Goal: Task Accomplishment & Management: Complete application form

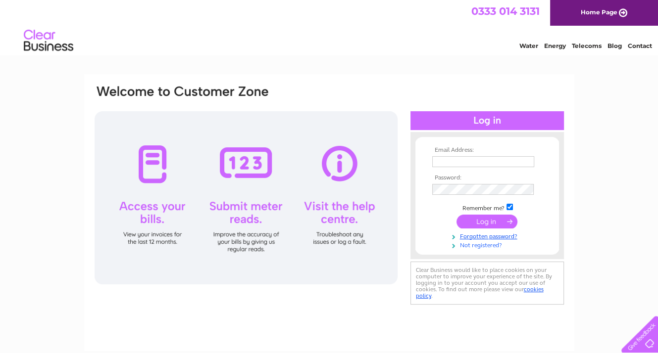
click at [483, 245] on link "Not registered?" at bounding box center [488, 244] width 112 height 9
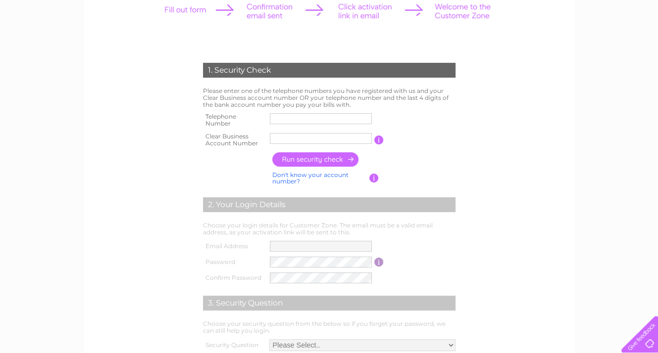
click at [291, 115] on input "text" at bounding box center [321, 118] width 102 height 11
type input "0"
type input "07984149131"
click at [356, 139] on input "text" at bounding box center [321, 138] width 102 height 11
type input "CB900476"
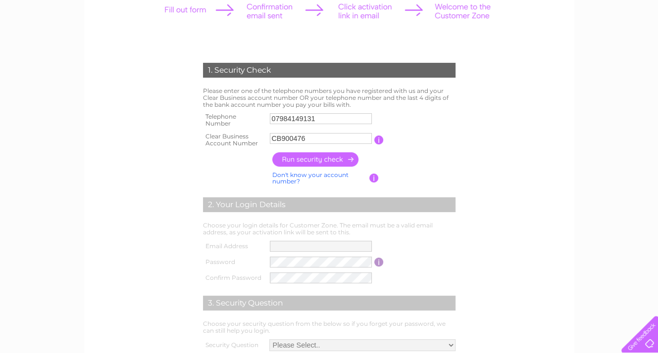
click at [327, 161] on input "button" at bounding box center [315, 159] width 87 height 14
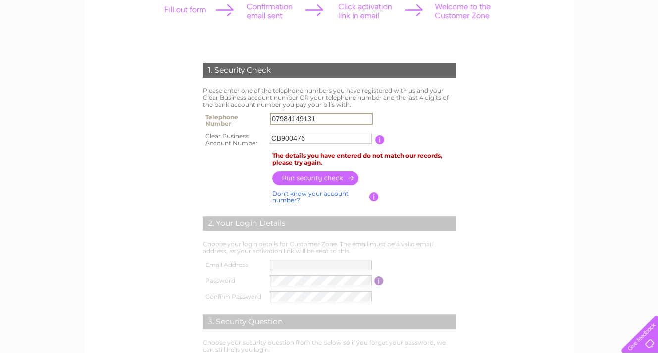
drag, startPoint x: 325, startPoint y: 118, endPoint x: 244, endPoint y: 120, distance: 81.2
click at [244, 120] on tr "Telephone Number 07984149131" at bounding box center [328, 120] width 257 height 20
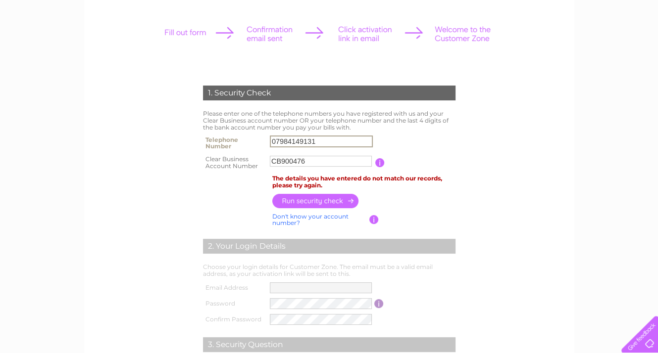
scroll to position [148, 0]
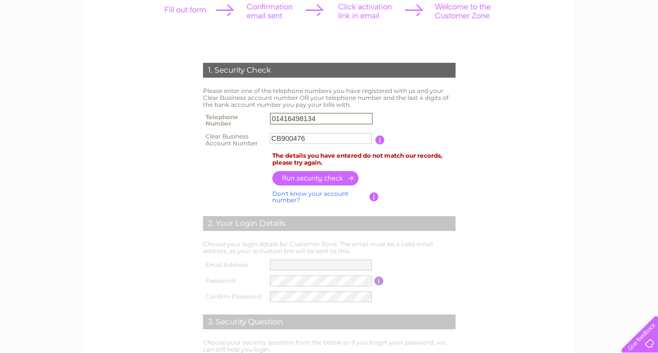
type input "01416498134"
click at [321, 179] on input "button" at bounding box center [315, 178] width 87 height 14
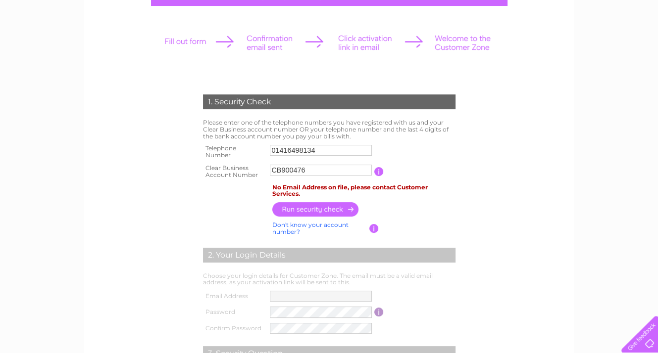
scroll to position [0, 0]
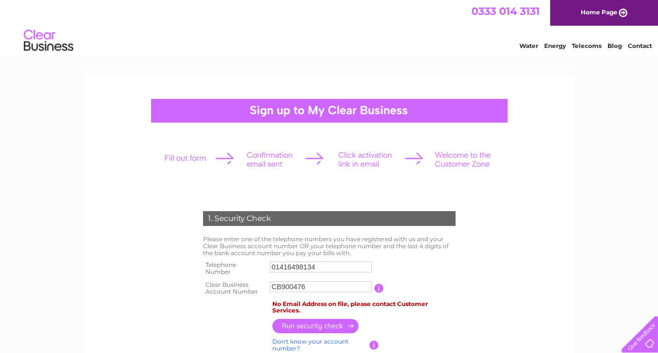
click at [615, 12] on link "Home Page" at bounding box center [604, 13] width 108 height 26
